Goal: Check status: Check status

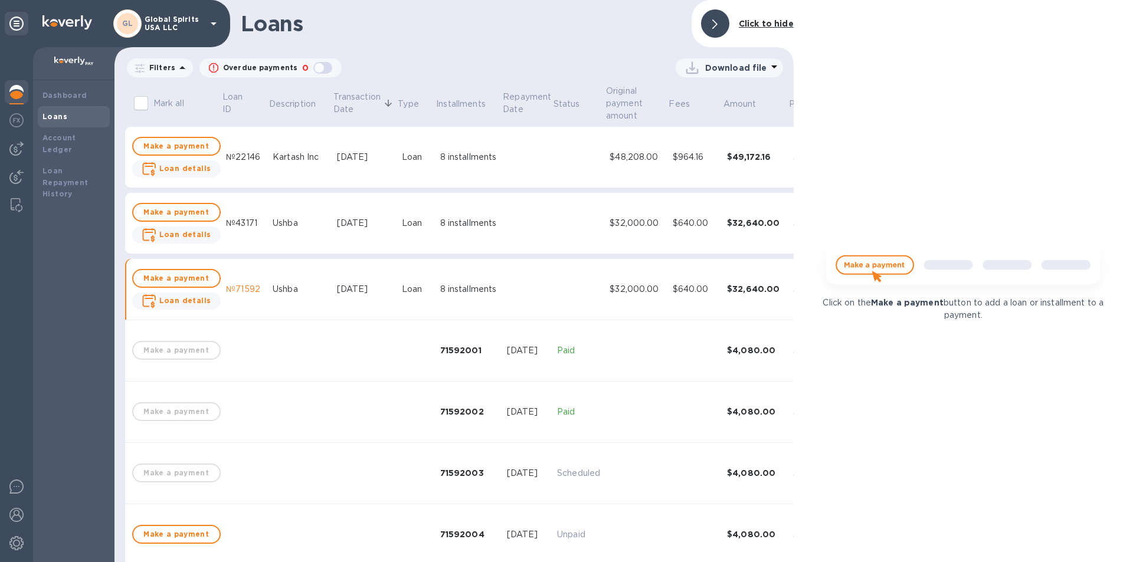
click at [503, 224] on td at bounding box center [527, 223] width 51 height 61
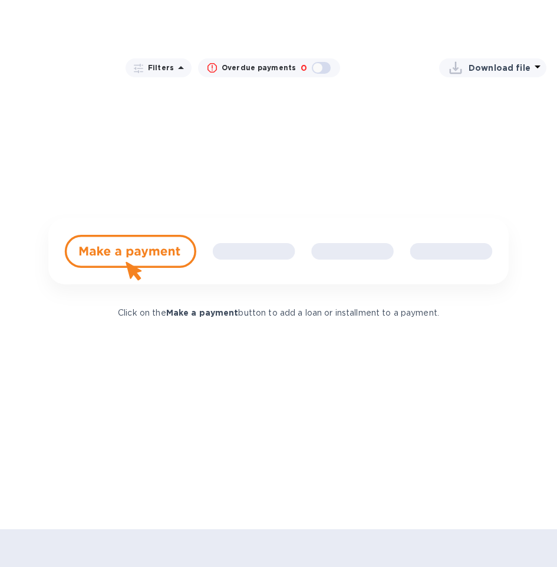
scroll to position [295, 258]
drag, startPoint x: 271, startPoint y: 560, endPoint x: 282, endPoint y: 560, distance: 11.2
click at [282, 560] on td at bounding box center [267, 551] width 51 height 61
drag, startPoint x: 223, startPoint y: 178, endPoint x: 288, endPoint y: 196, distance: 68.2
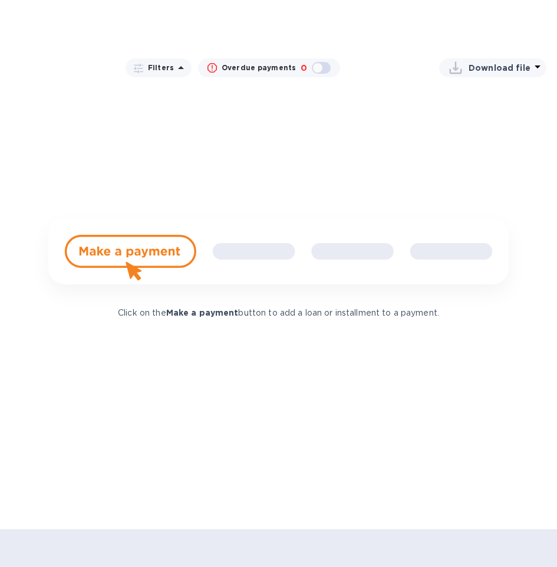
click at [294, 178] on td "$964.16" at bounding box center [321, 157] width 54 height 61
drag, startPoint x: 346, startPoint y: 558, endPoint x: 329, endPoint y: 561, distance: 17.9
click at [415, 556] on td "$0.00" at bounding box center [445, 525] width 61 height 61
